Goal: Task Accomplishment & Management: Use online tool/utility

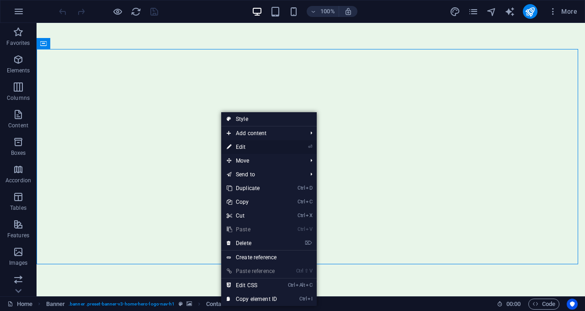
click at [241, 146] on link "⏎ Edit" at bounding box center [251, 147] width 61 height 14
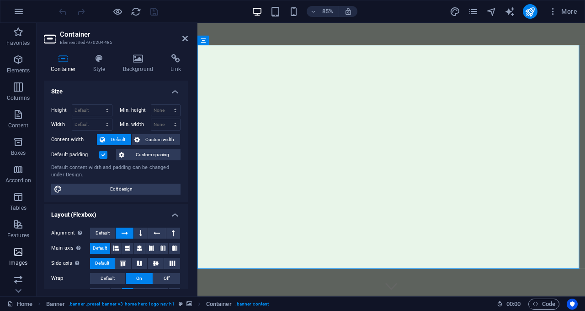
click at [26, 252] on span "Images" at bounding box center [18, 257] width 37 height 22
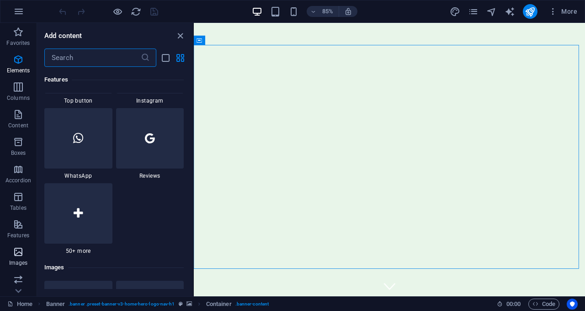
scroll to position [4638, 0]
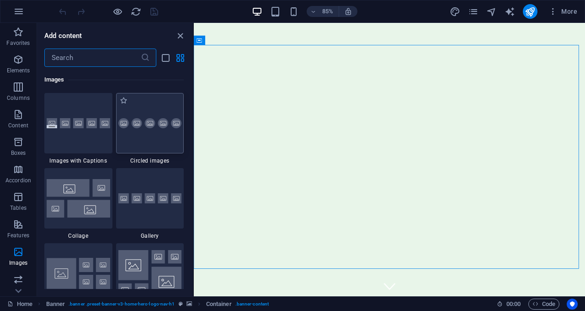
click at [145, 142] on div at bounding box center [150, 123] width 68 height 60
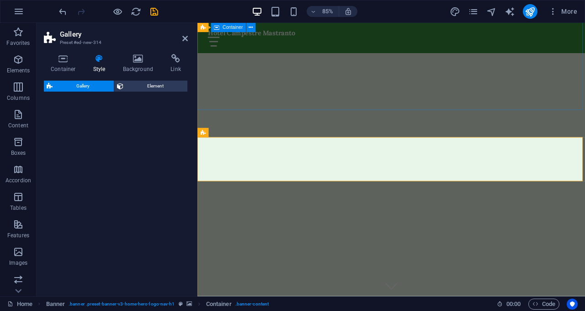
select select "rem"
select select "preset-gallery-v3-circle"
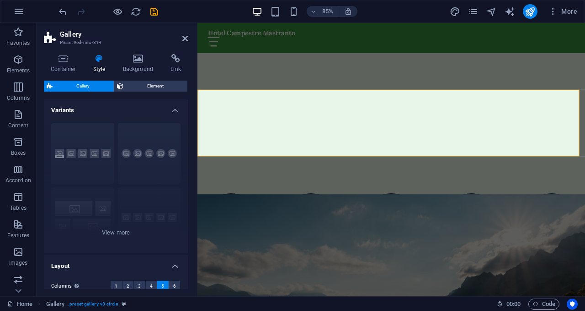
scroll to position [95, 0]
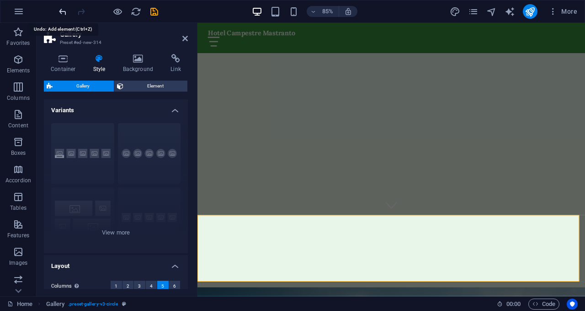
click at [58, 10] on icon "undo" at bounding box center [63, 11] width 11 height 11
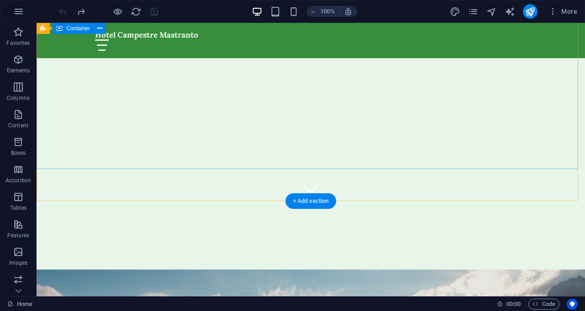
click at [251, 201] on div "Bienvenido al [GEOGRAPHIC_DATA] Mastranto" at bounding box center [311, 263] width 549 height 125
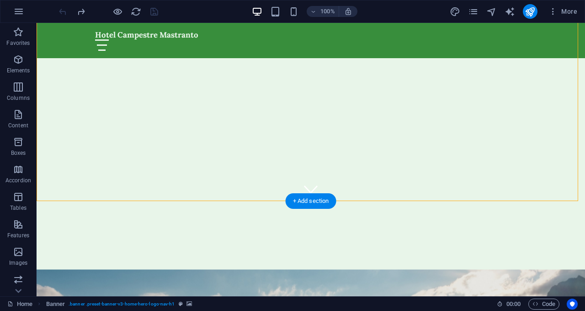
select select "vh"
select select "header"
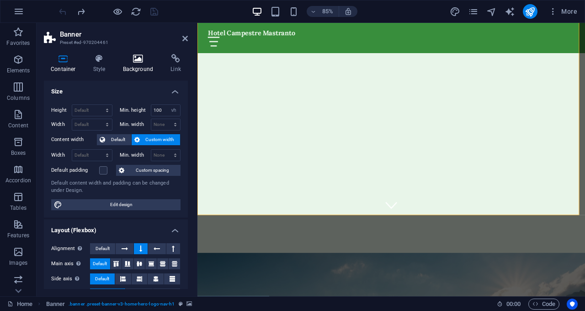
click at [141, 59] on icon at bounding box center [138, 58] width 44 height 9
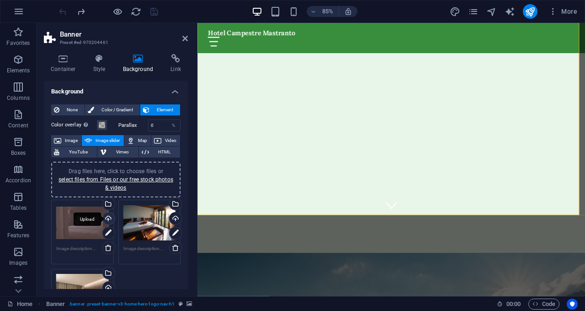
click at [108, 217] on div "Upload" at bounding box center [108, 219] width 14 height 14
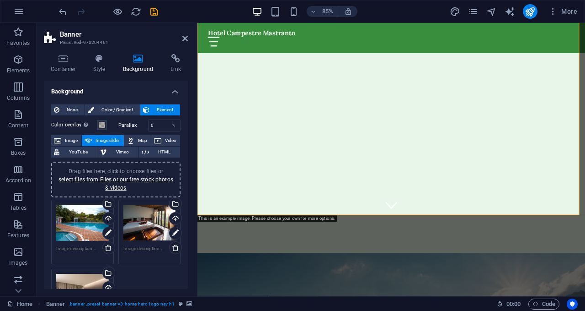
click at [70, 250] on textarea at bounding box center [82, 252] width 53 height 14
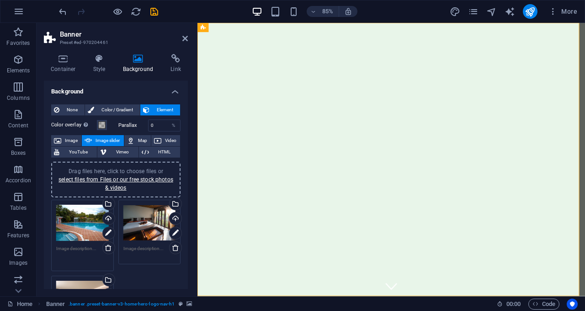
click at [81, 250] on textarea at bounding box center [82, 255] width 53 height 21
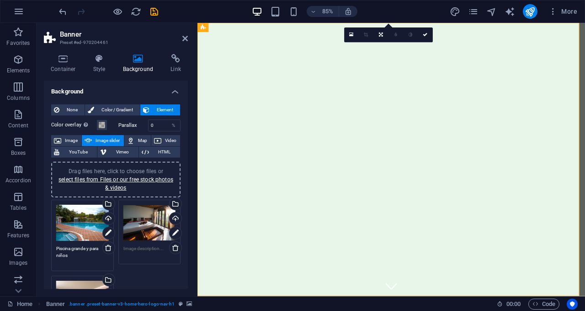
type textarea "Piscina grande y para niños"
click at [140, 247] on textarea at bounding box center [149, 252] width 53 height 14
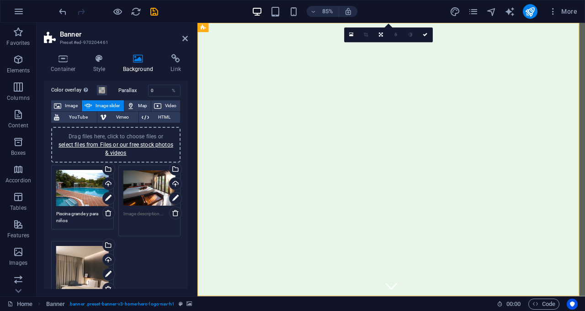
scroll to position [46, 0]
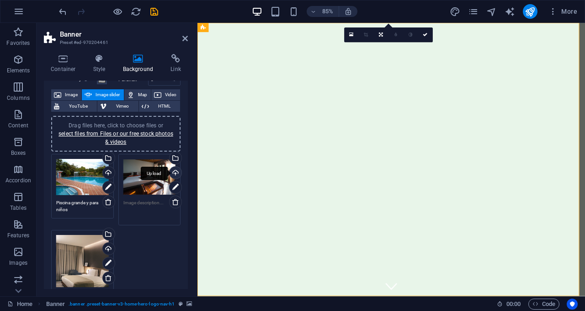
click at [174, 171] on div "Upload" at bounding box center [175, 173] width 14 height 14
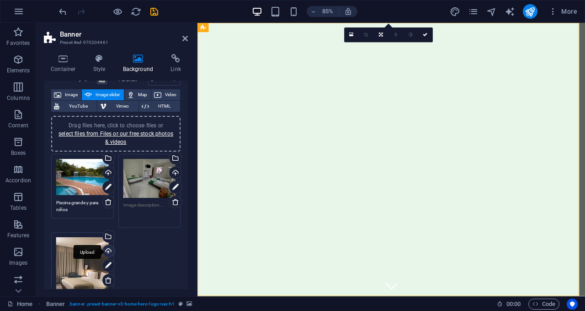
click at [107, 251] on div "Upload" at bounding box center [108, 252] width 14 height 14
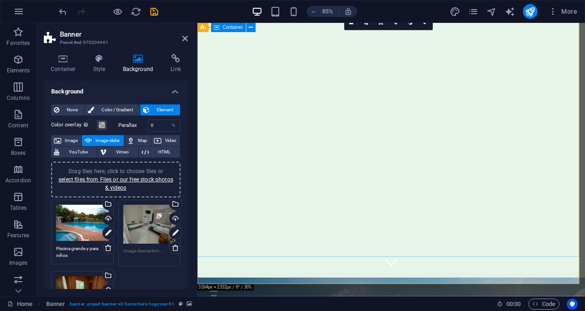
scroll to position [0, 0]
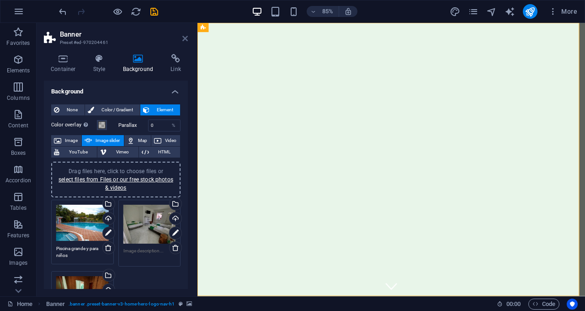
click at [184, 40] on icon at bounding box center [184, 38] width 5 height 7
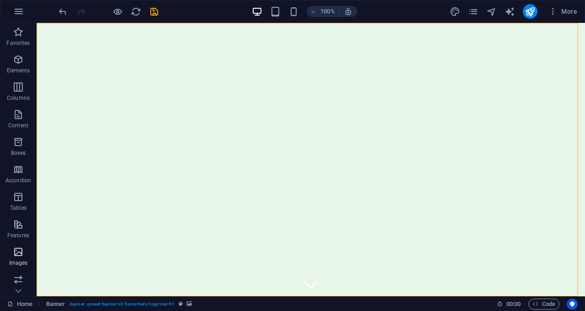
click at [21, 249] on icon "button" at bounding box center [18, 251] width 11 height 11
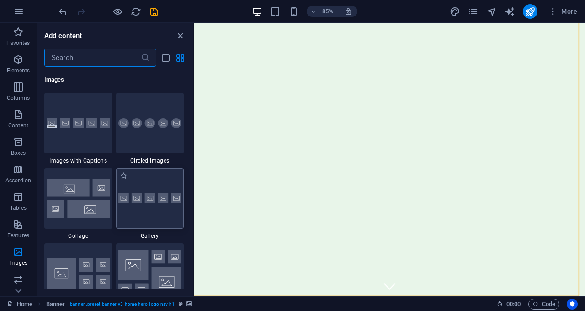
scroll to position [4592, 0]
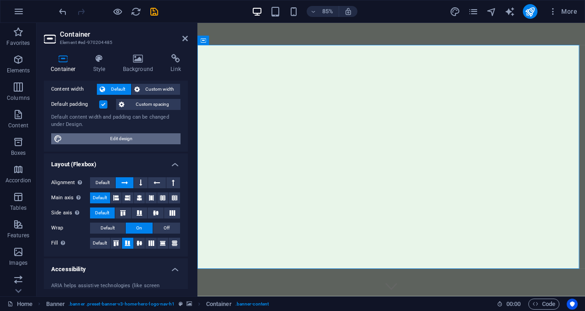
scroll to position [0, 0]
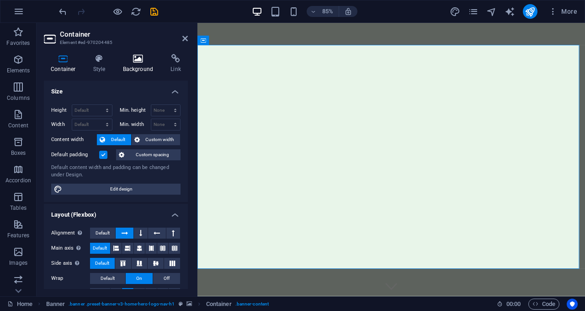
click at [140, 64] on h4 "Background" at bounding box center [140, 63] width 48 height 19
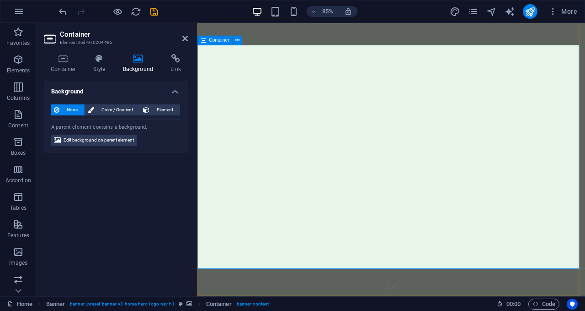
click at [164, 110] on span "Element" at bounding box center [164, 109] width 25 height 11
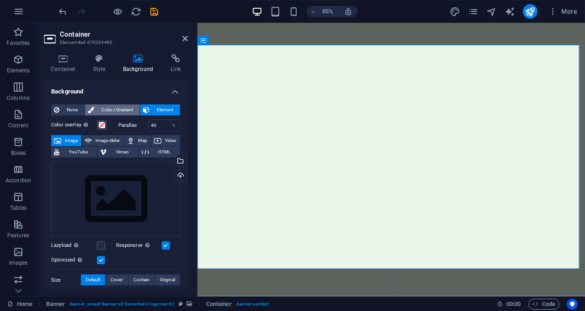
click at [117, 109] on span "Color / Gradient" at bounding box center [117, 109] width 40 height 11
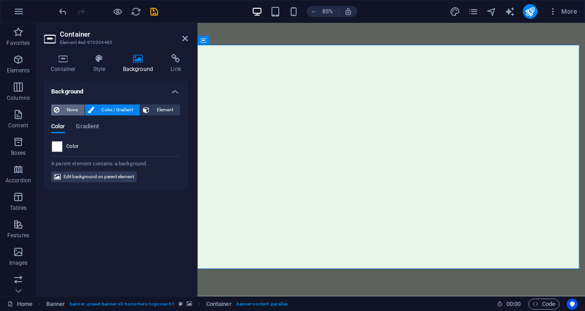
click at [61, 111] on button "None" at bounding box center [67, 109] width 33 height 11
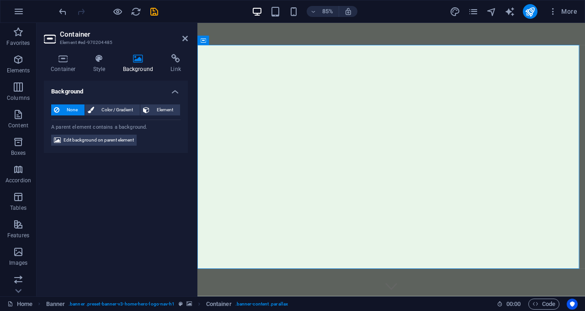
click at [134, 62] on icon at bounding box center [138, 58] width 44 height 9
click at [187, 36] on icon at bounding box center [184, 38] width 5 height 7
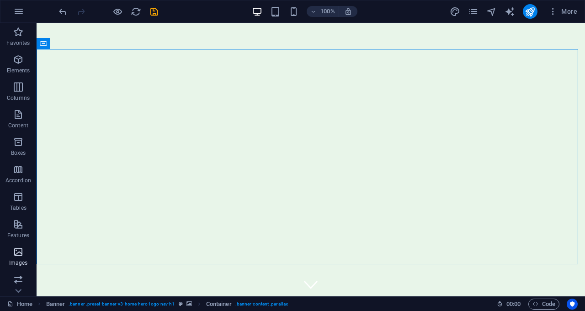
click at [19, 251] on icon "button" at bounding box center [18, 251] width 11 height 11
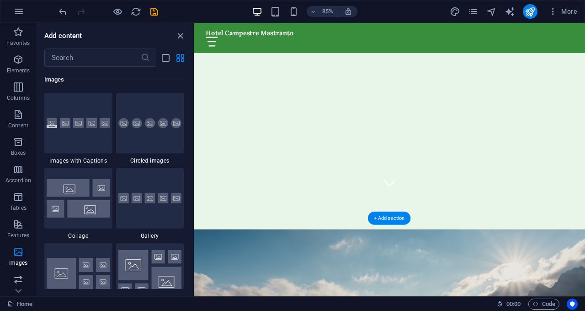
scroll to position [91, 0]
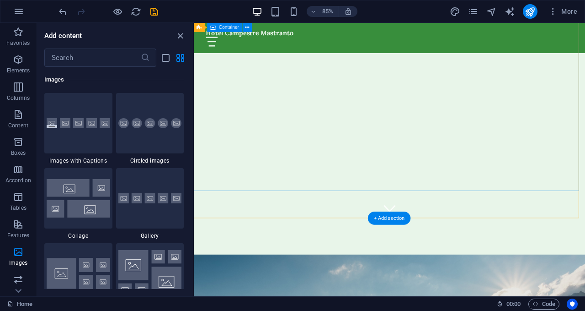
click at [208, 252] on div "Bienvenido al [GEOGRAPHIC_DATA] Mastranto" at bounding box center [424, 314] width 461 height 125
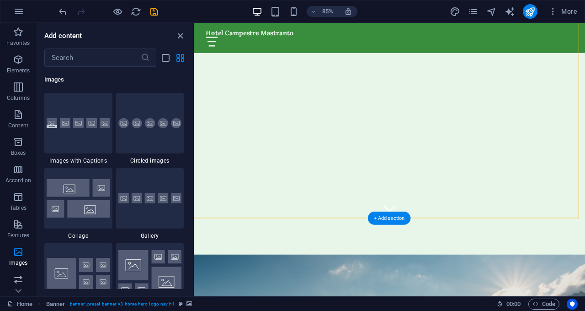
select select "ms"
select select "s"
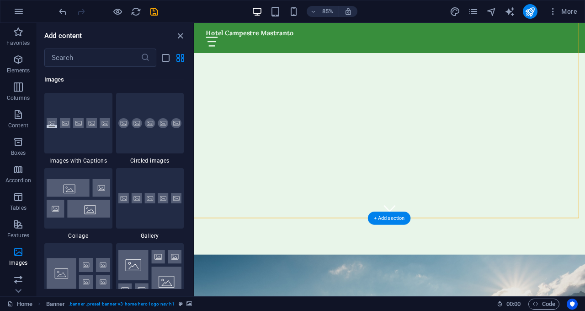
select select "progressive"
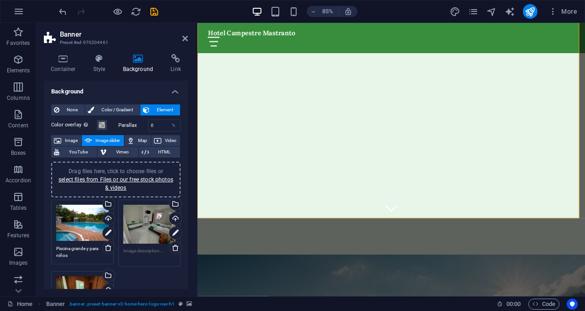
scroll to position [46, 0]
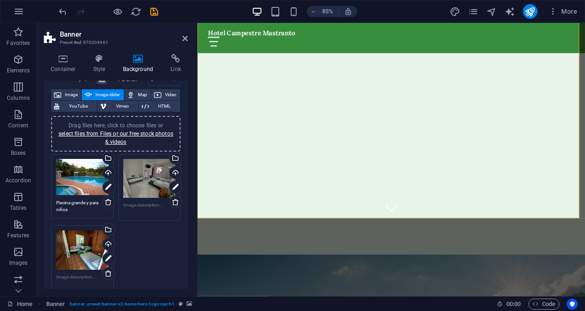
click at [137, 198] on div "Drag files here, click to choose files or select files from Files or our free s…" at bounding box center [149, 187] width 67 height 72
click at [137, 199] on div "Drag files here, click to choose files or select files from Files or our free s…" at bounding box center [149, 187] width 67 height 72
click at [136, 201] on textarea at bounding box center [149, 208] width 53 height 14
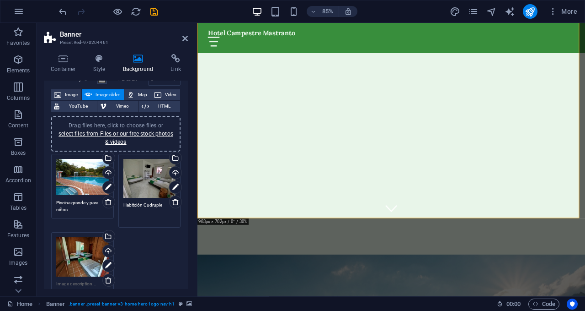
click at [133, 206] on textarea "Habitción Cudruple" at bounding box center [149, 211] width 53 height 21
type textarea "Habitación Cudruple"
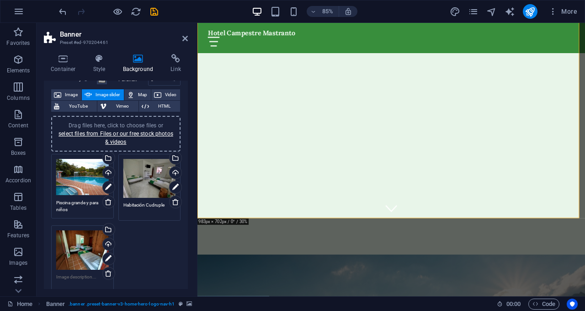
click at [73, 279] on textarea at bounding box center [82, 283] width 53 height 21
type textarea "Habitacion Bungalow"
click at [179, 256] on div "Drag files here, click to choose files or select files from Files or our free s…" at bounding box center [116, 223] width 134 height 144
click at [153, 204] on textarea "Habitación Cudruple" at bounding box center [149, 208] width 53 height 14
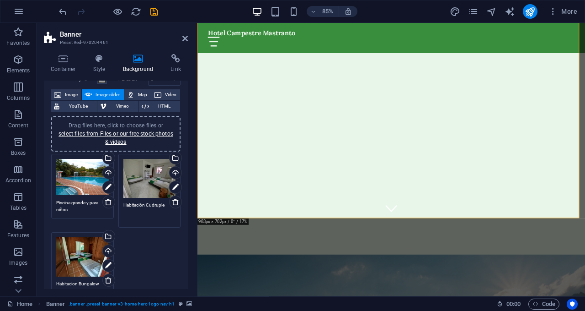
click at [151, 204] on textarea "Habitación Cudruple" at bounding box center [149, 211] width 53 height 21
type textarea "Habitación Cuadruple"
click at [151, 241] on div "Drag files here, click to choose files or select files from Files or our free s…" at bounding box center [116, 226] width 134 height 150
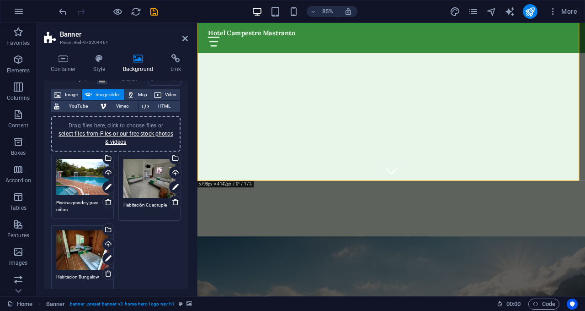
scroll to position [137, 0]
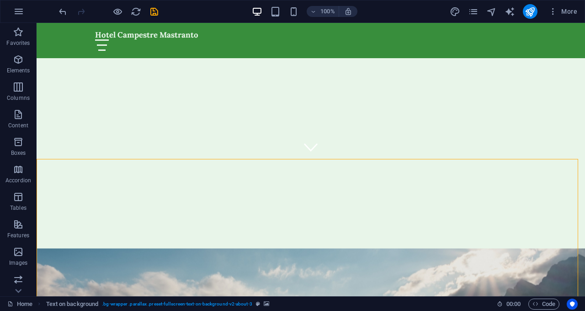
click at [16, 256] on icon "button" at bounding box center [18, 251] width 11 height 11
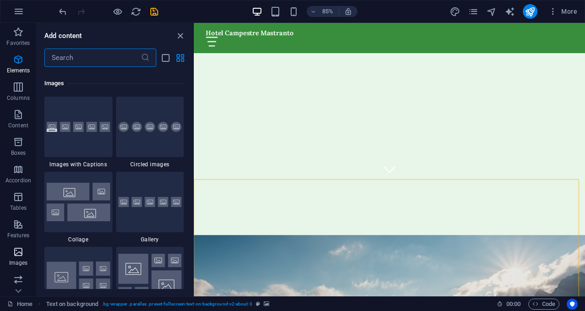
scroll to position [4638, 0]
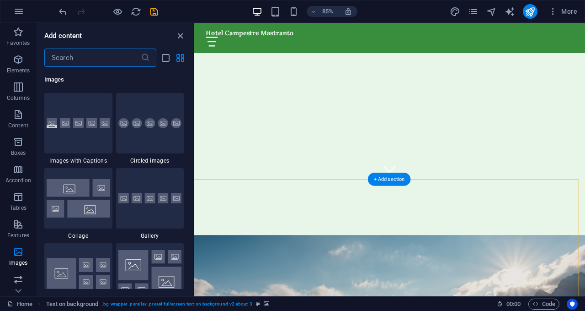
drag, startPoint x: 516, startPoint y: 266, endPoint x: 209, endPoint y: 284, distance: 307.9
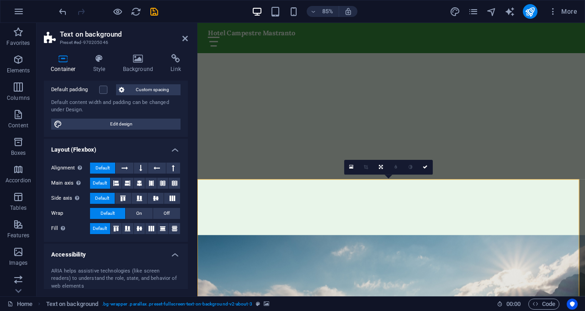
scroll to position [0, 0]
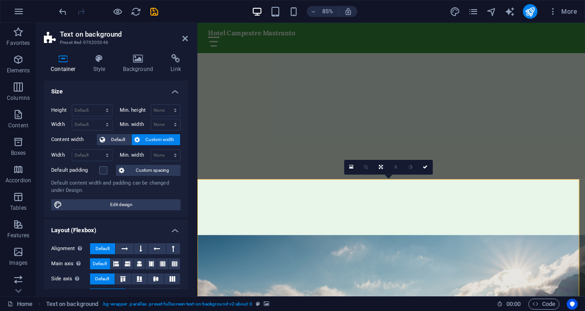
click at [15, 252] on icon "button" at bounding box center [18, 251] width 11 height 11
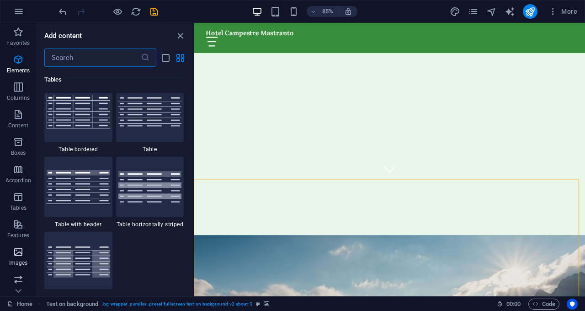
scroll to position [4638, 0]
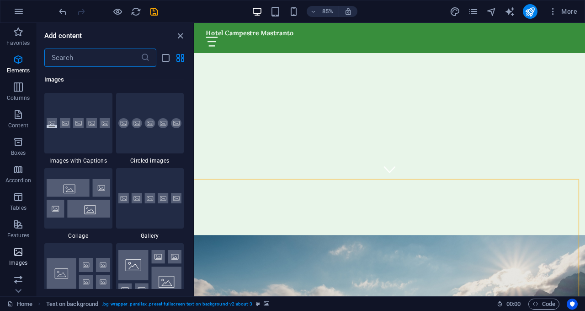
click at [15, 252] on icon "button" at bounding box center [18, 251] width 11 height 11
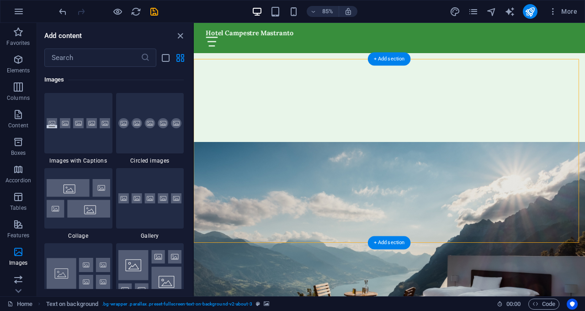
scroll to position [366, 0]
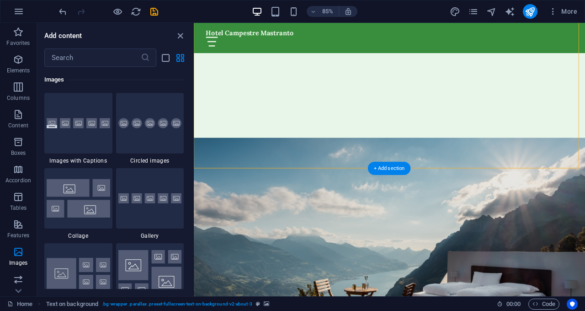
click at [492, 167] on figure at bounding box center [424, 292] width 461 height 268
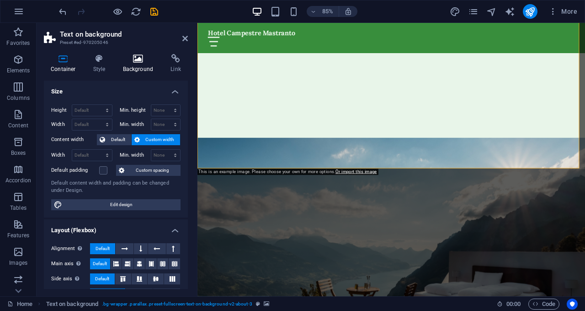
click at [144, 63] on h4 "Background" at bounding box center [140, 63] width 48 height 19
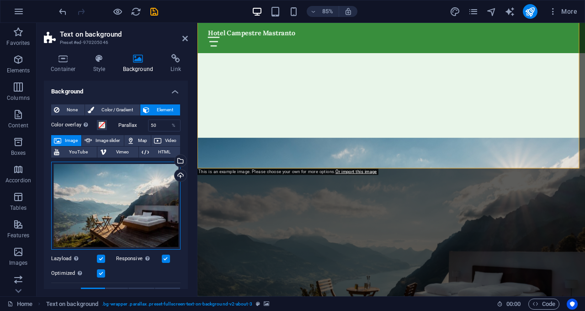
click at [144, 192] on div "Drag files here, click to choose files or select files from Files or our free s…" at bounding box center [115, 205] width 129 height 88
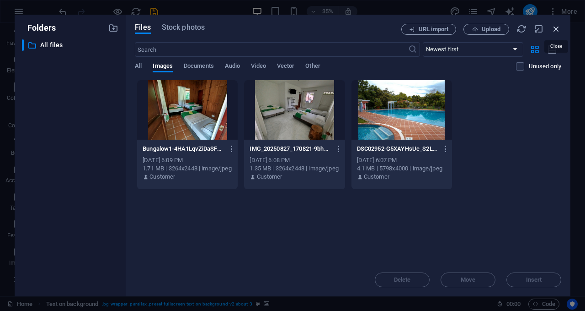
click at [558, 27] on icon "button" at bounding box center [557, 29] width 10 height 10
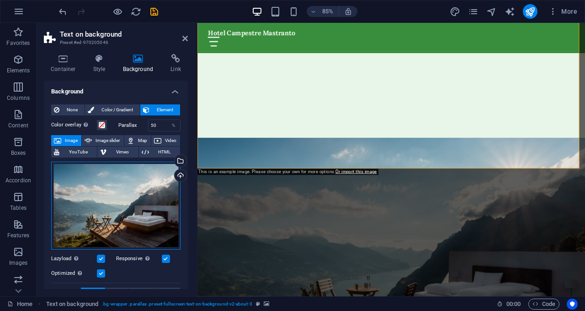
click at [108, 224] on div "Drag files here, click to choose files or select files from Files or our free s…" at bounding box center [115, 205] width 129 height 88
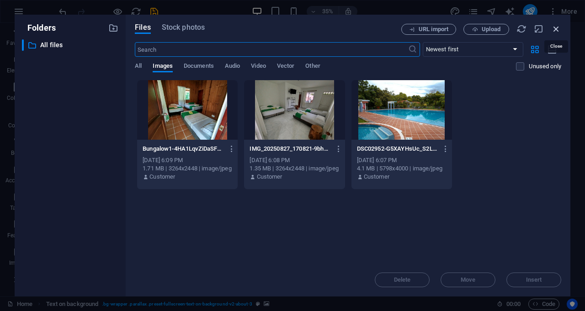
click at [552, 27] on icon "button" at bounding box center [557, 29] width 10 height 10
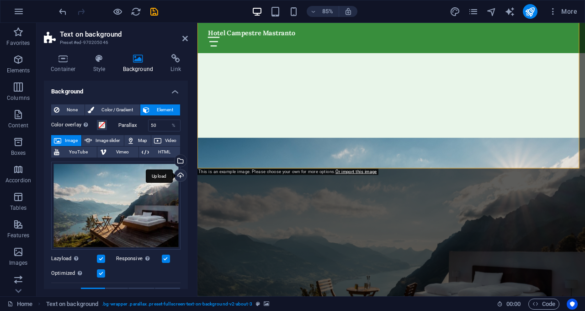
click at [179, 178] on div "Upload" at bounding box center [180, 176] width 14 height 14
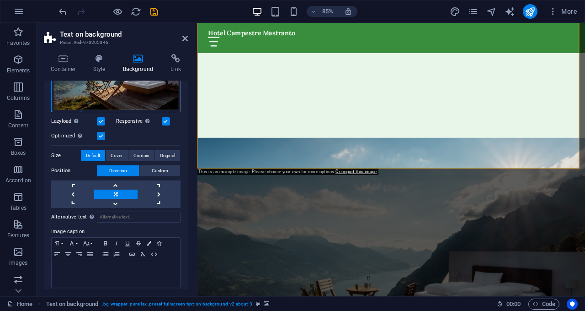
scroll to position [143, 0]
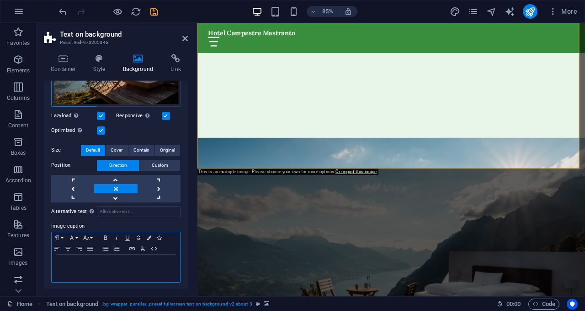
click at [105, 261] on p at bounding box center [115, 263] width 119 height 8
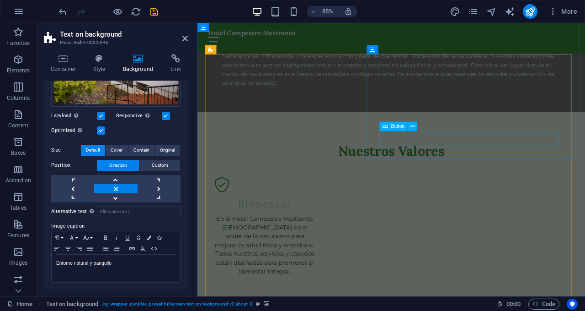
scroll to position [823, 0]
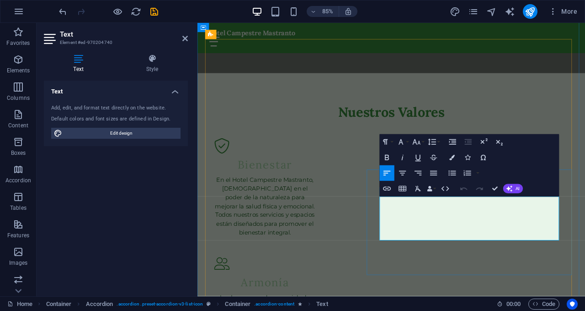
drag, startPoint x: 452, startPoint y: 232, endPoint x: 568, endPoint y: 232, distance: 116.2
drag, startPoint x: 478, startPoint y: 242, endPoint x: 402, endPoint y: 232, distance: 77.0
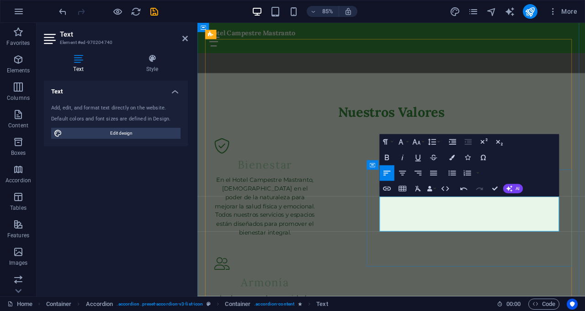
drag, startPoint x: 514, startPoint y: 241, endPoint x: 542, endPoint y: 243, distance: 28.0
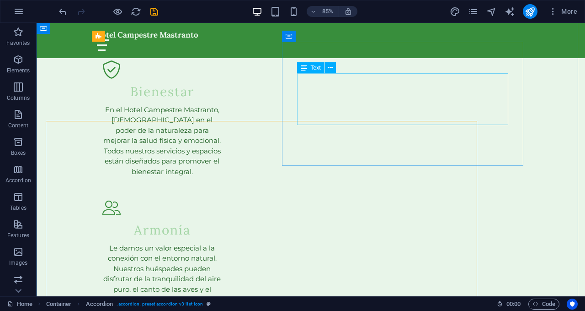
scroll to position [745, 0]
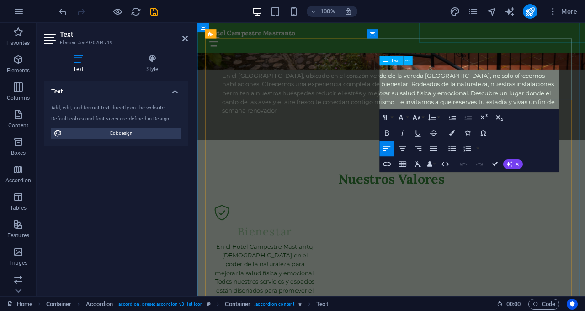
scroll to position [824, 0]
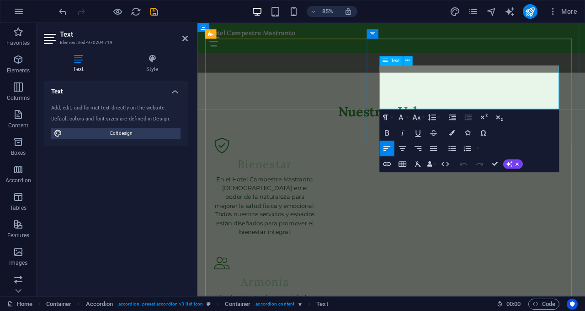
drag, startPoint x: 470, startPoint y: 86, endPoint x: 408, endPoint y: 74, distance: 64.0
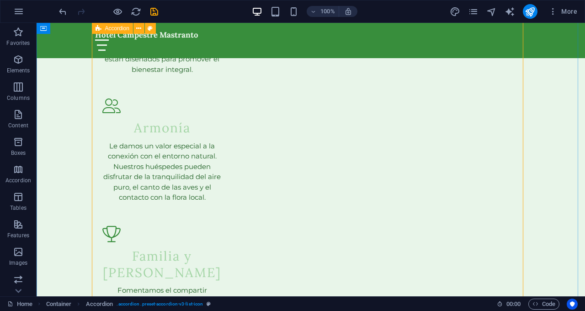
scroll to position [928, 0]
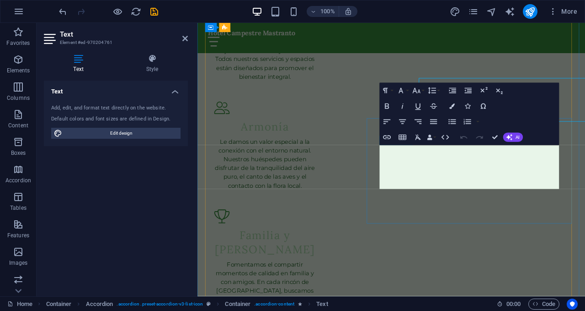
drag, startPoint x: 560, startPoint y: 169, endPoint x: 416, endPoint y: 170, distance: 143.6
